Goal: Ask a question

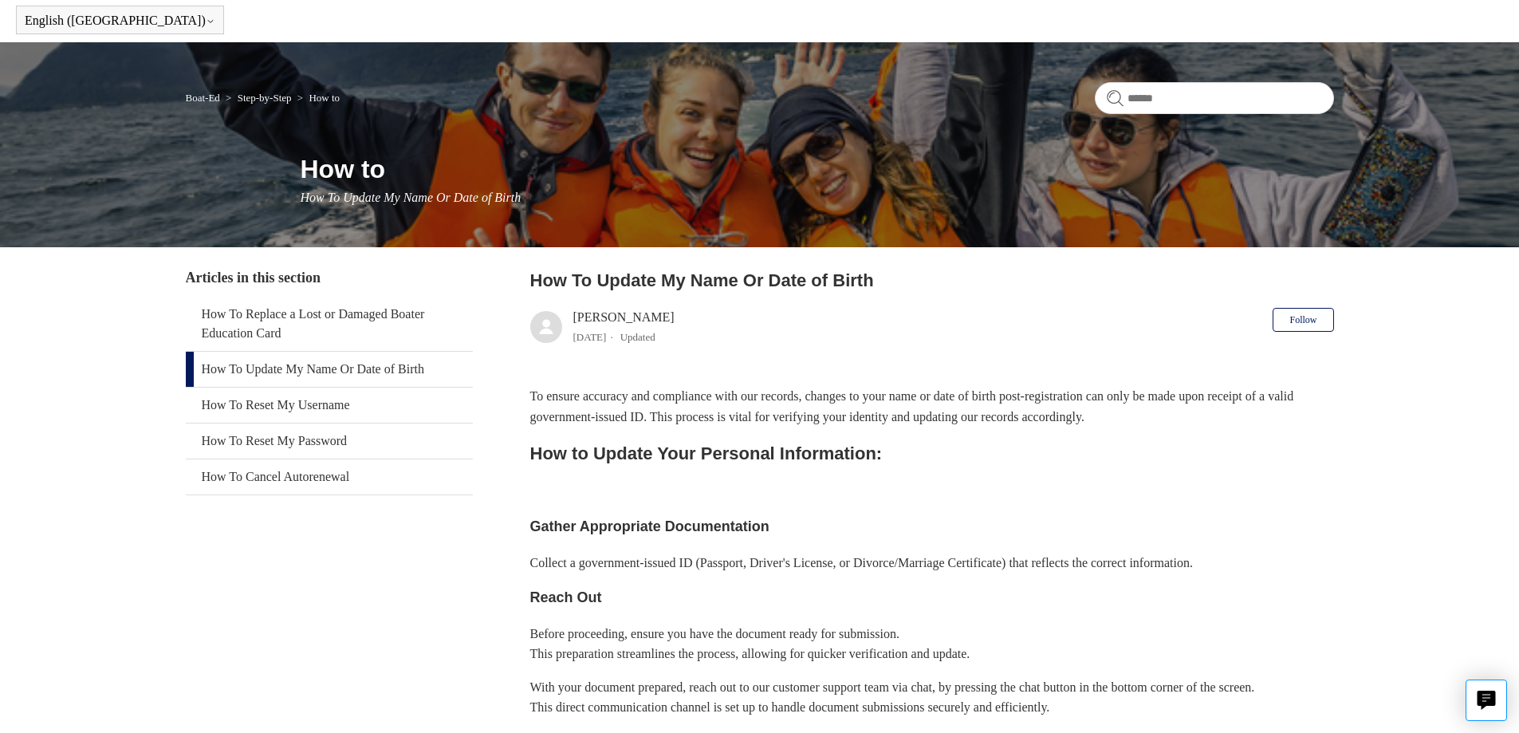
scroll to position [159, 0]
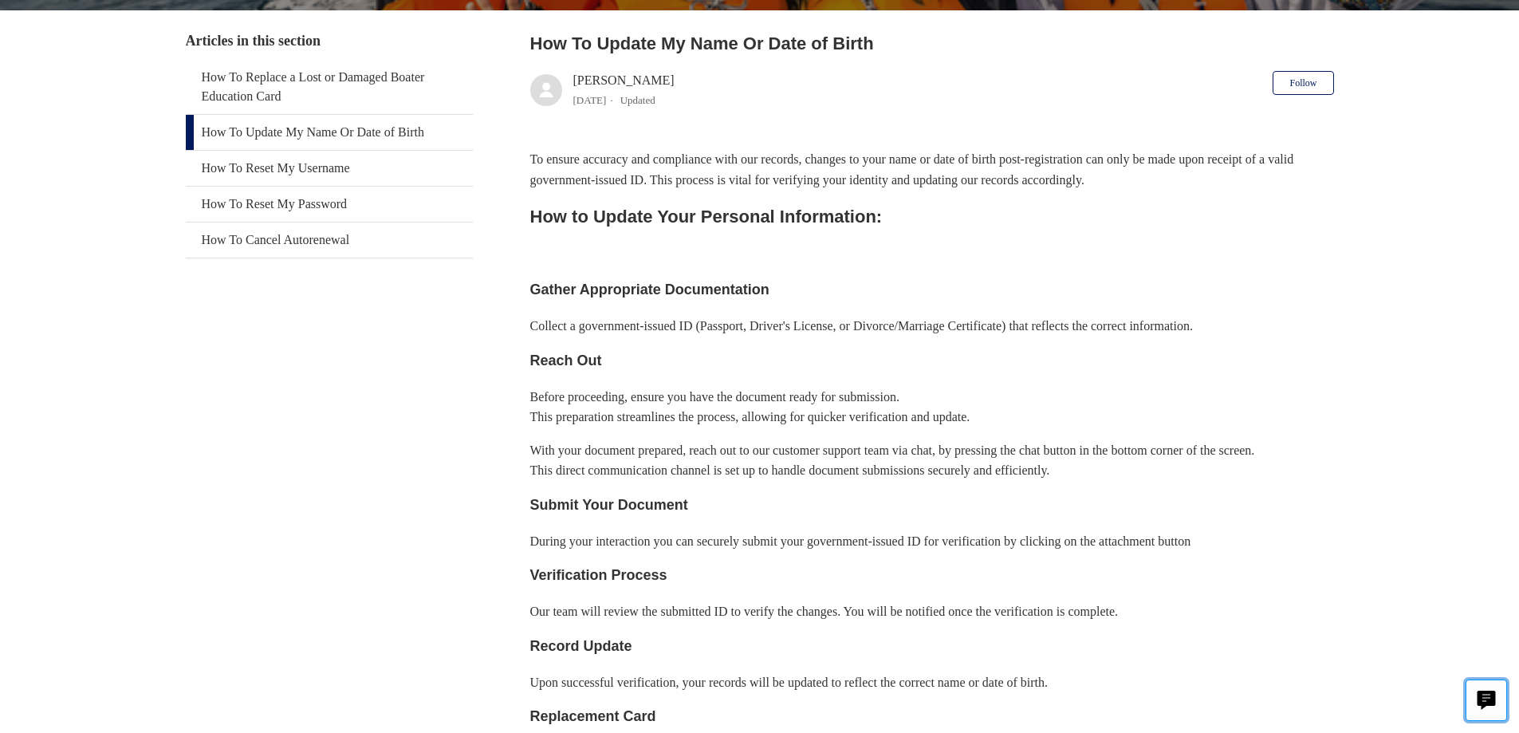
click at [1486, 692] on icon "Live chat" at bounding box center [1486, 697] width 18 height 15
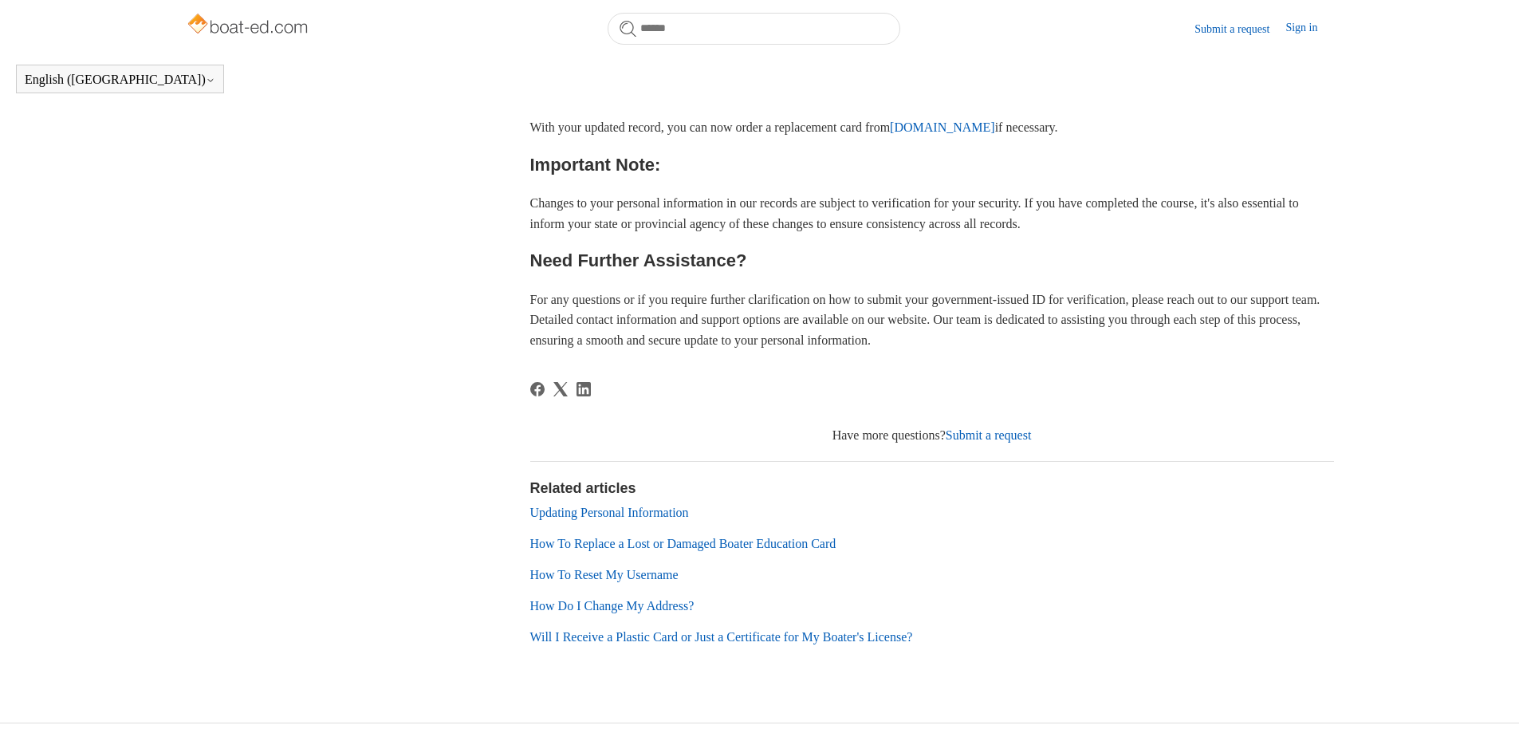
scroll to position [922, 0]
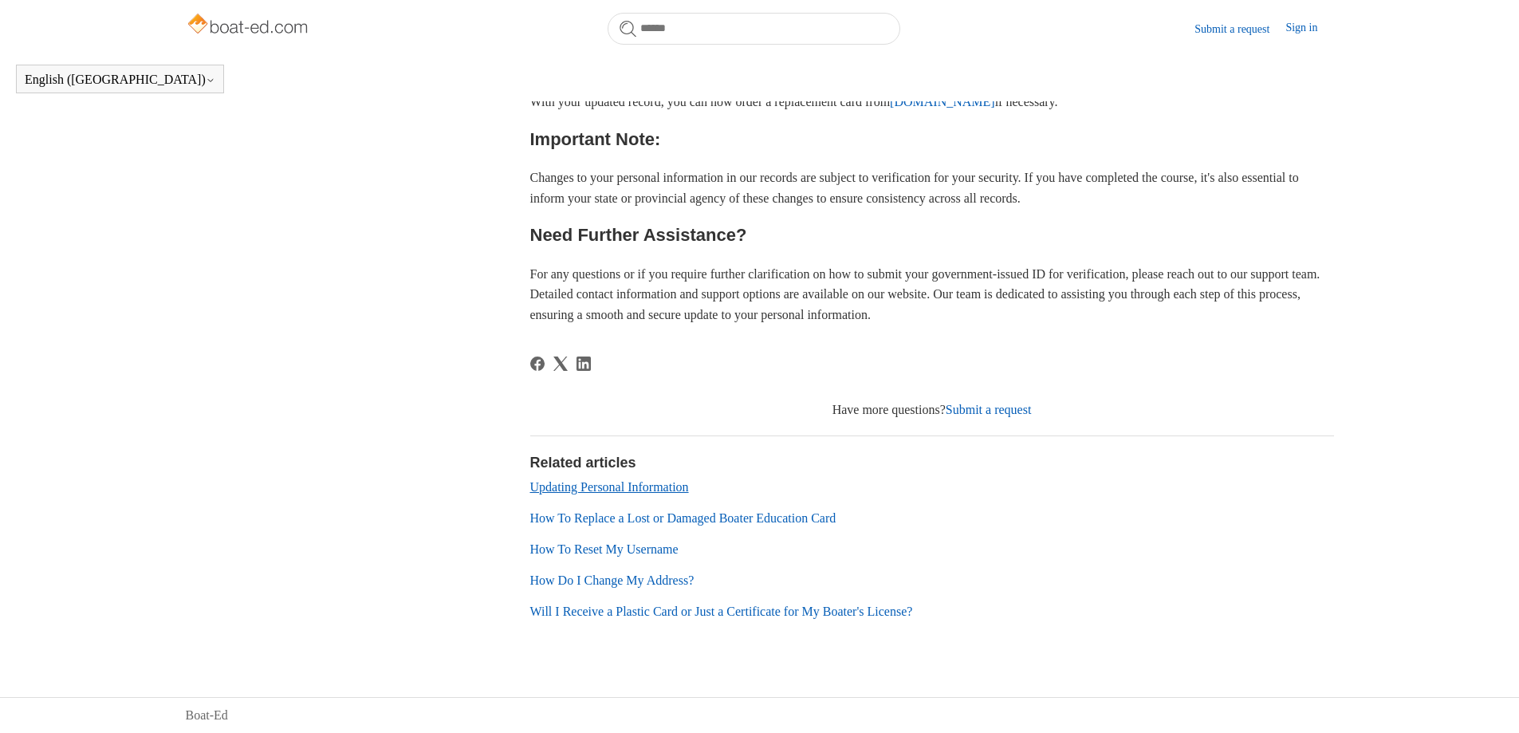
click at [620, 486] on link "Updating Personal Information" at bounding box center [609, 487] width 159 height 14
click at [1004, 411] on link "Submit a request" at bounding box center [988, 410] width 86 height 14
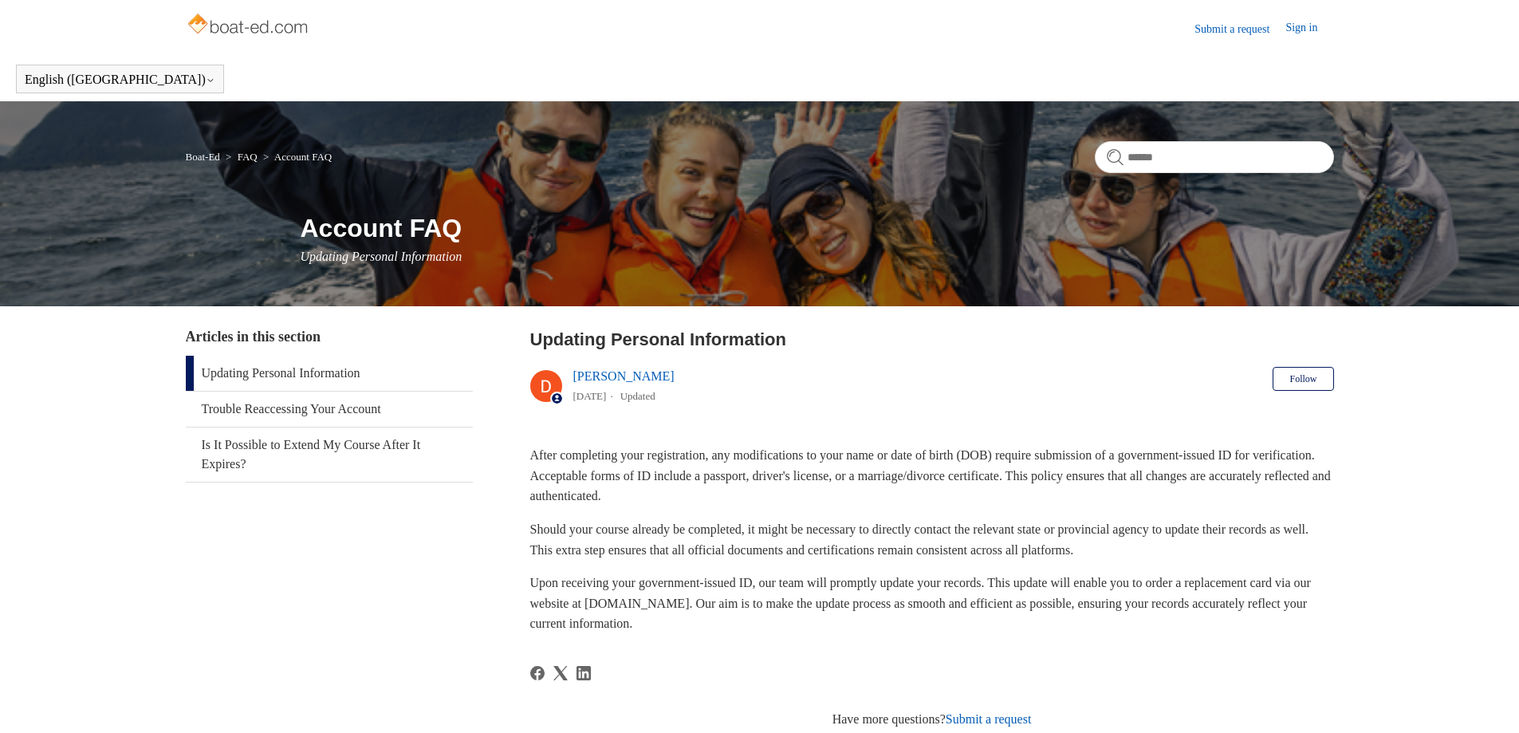
scroll to position [309, 0]
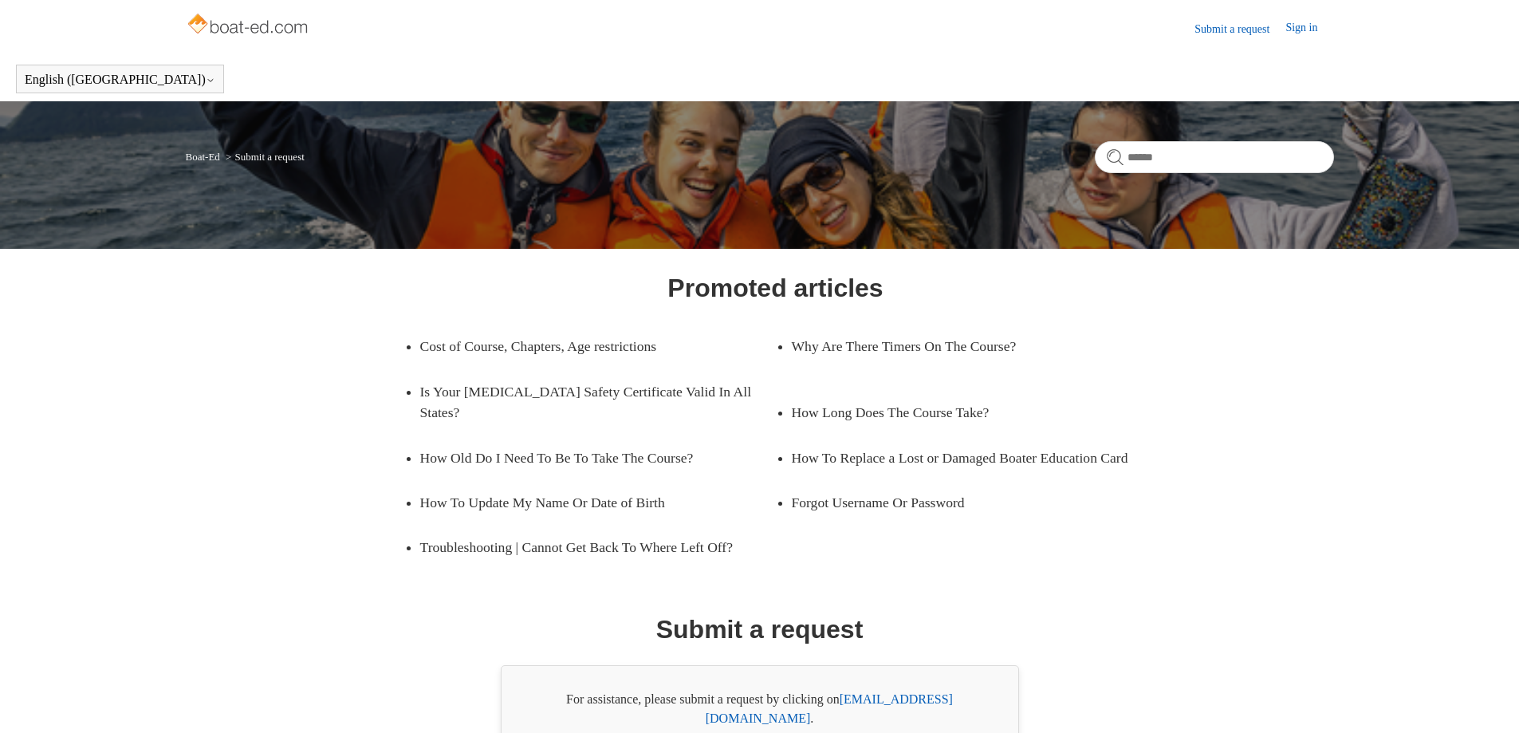
drag, startPoint x: 1287, startPoint y: 30, endPoint x: 1333, endPoint y: 182, distance: 158.1
click at [1287, 30] on link "Sign in" at bounding box center [1309, 28] width 48 height 19
